Goal: Use online tool/utility: Use online tool/utility

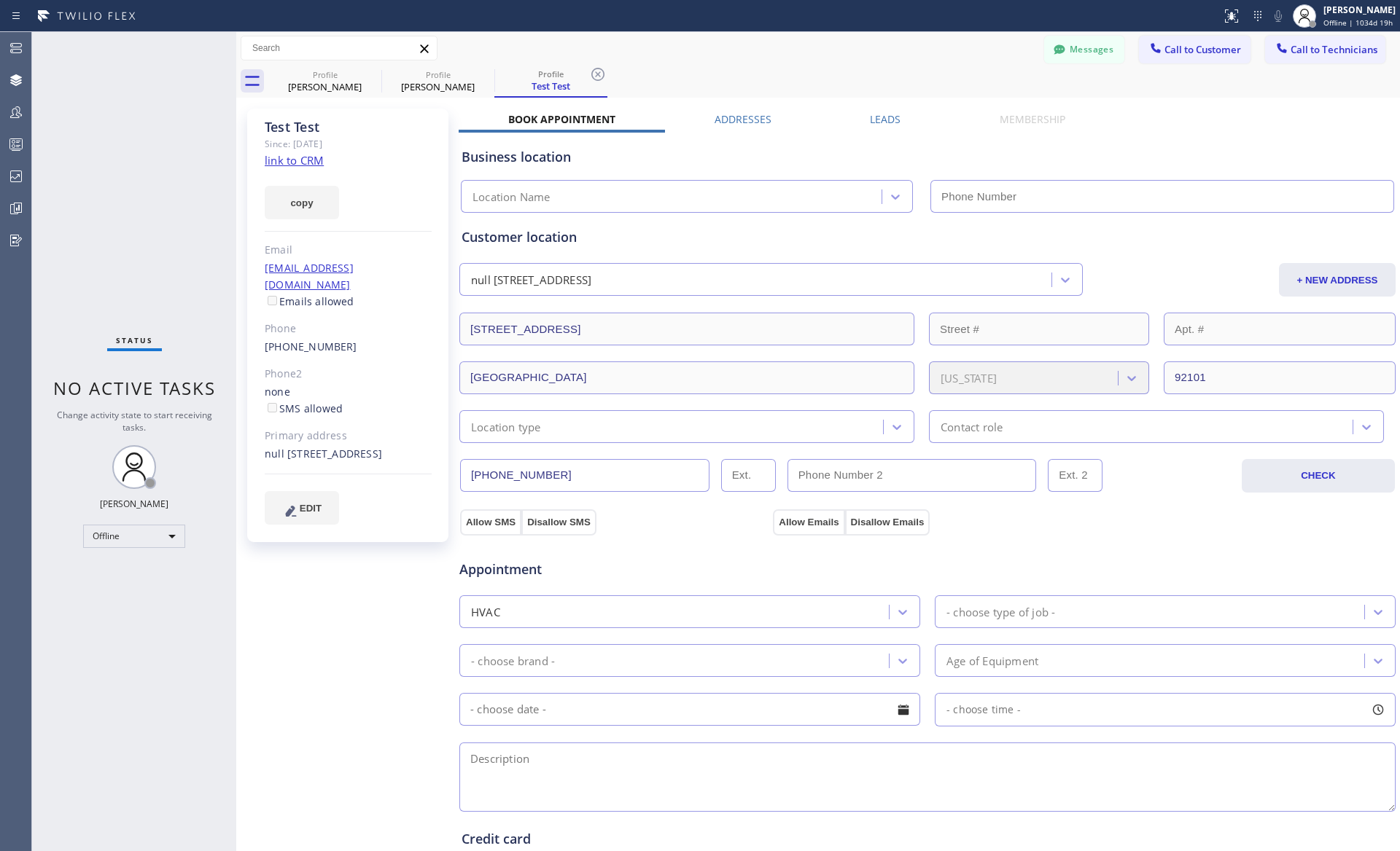
type input "[PHONE_NUMBER]"
click at [1044, 111] on div "Test Test Since: [DATE] link to CRM copy Email [EMAIL_ADDRESS][DOMAIN_NAME] Ema…" at bounding box center [818, 588] width 1157 height 974
click at [910, 116] on div "Leads" at bounding box center [886, 122] width 130 height 20
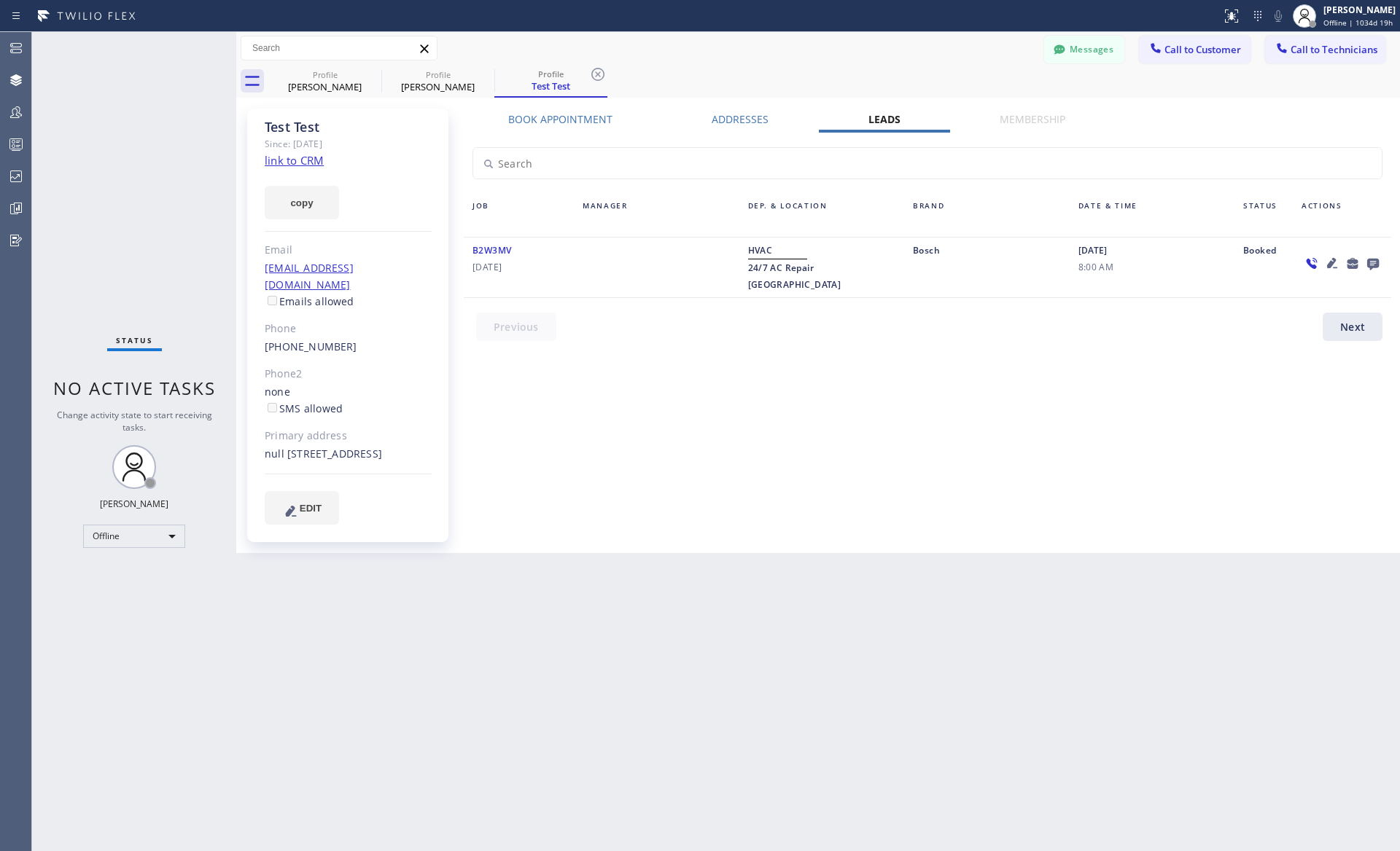
click at [737, 115] on label "Addresses" at bounding box center [739, 118] width 56 height 14
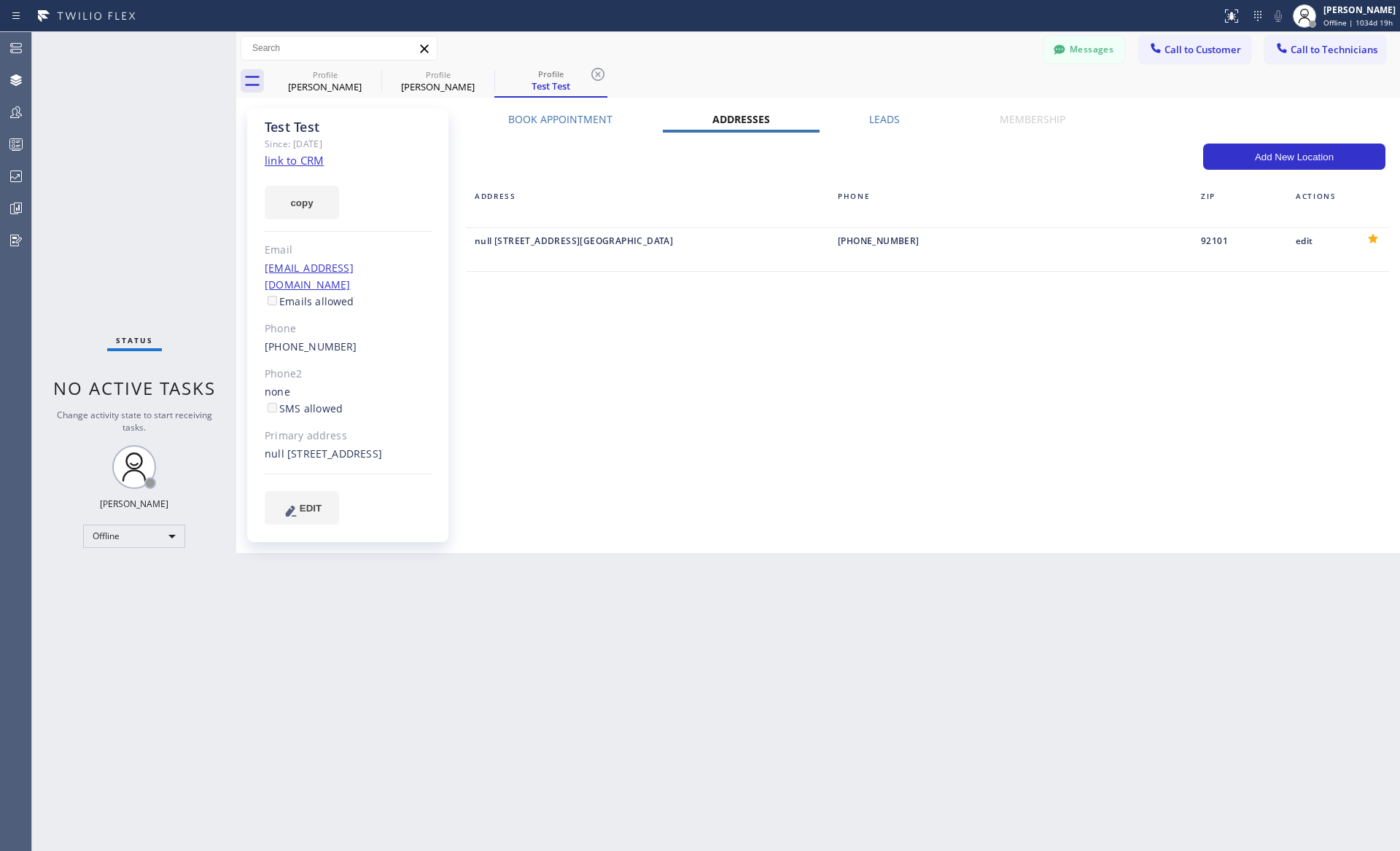
click at [586, 112] on label "Book Appointment" at bounding box center [560, 118] width 105 height 14
